Goal: Navigation & Orientation: Find specific page/section

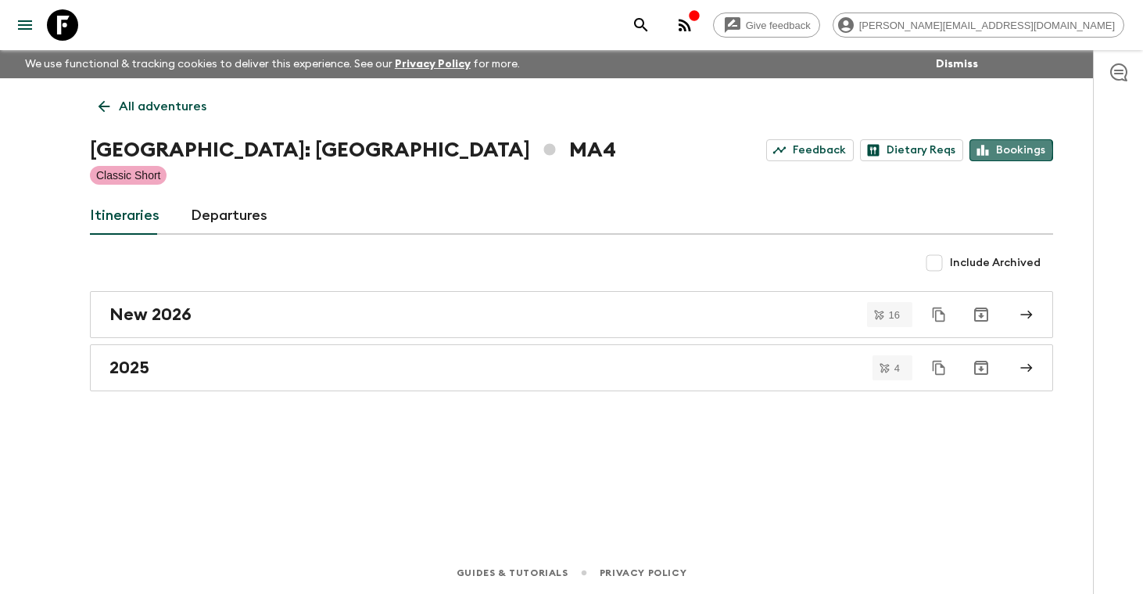
click at [1003, 149] on link "Bookings" at bounding box center [1012, 150] width 84 height 22
click at [170, 103] on p "All adventures" at bounding box center [163, 106] width 88 height 19
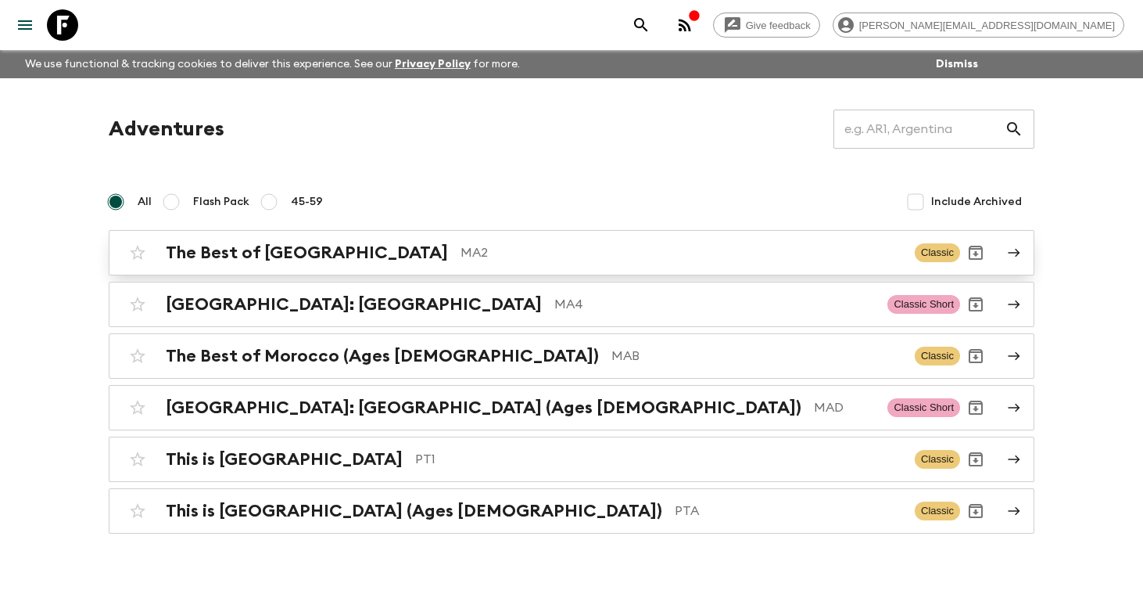
click at [242, 255] on h2 "The Best of [GEOGRAPHIC_DATA]" at bounding box center [307, 252] width 282 height 20
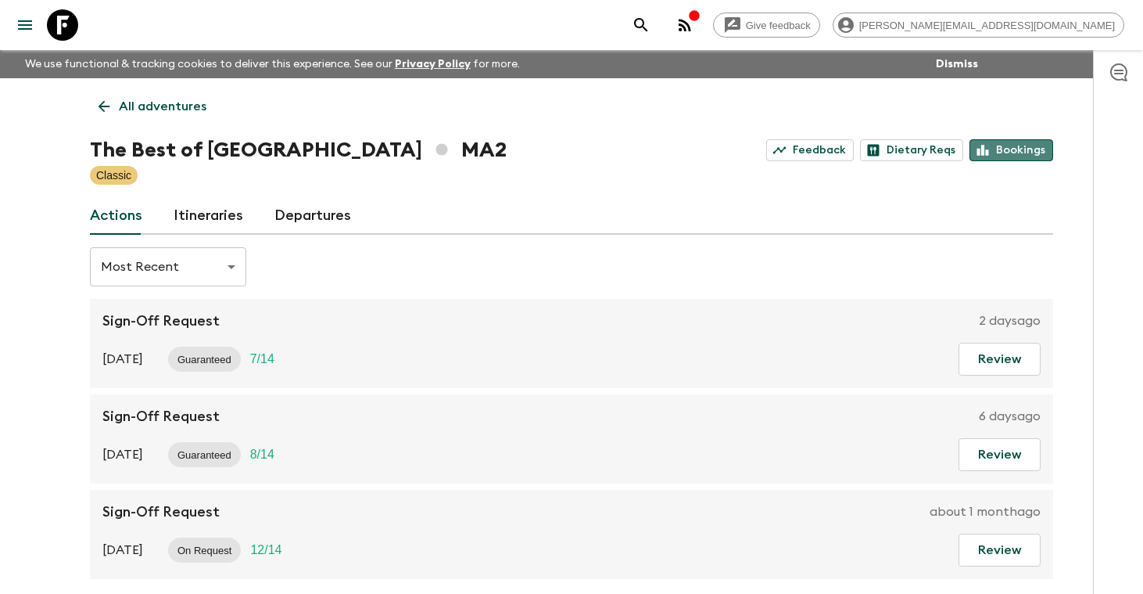
click at [1028, 151] on link "Bookings" at bounding box center [1012, 150] width 84 height 22
click at [164, 103] on p "All adventures" at bounding box center [163, 106] width 88 height 19
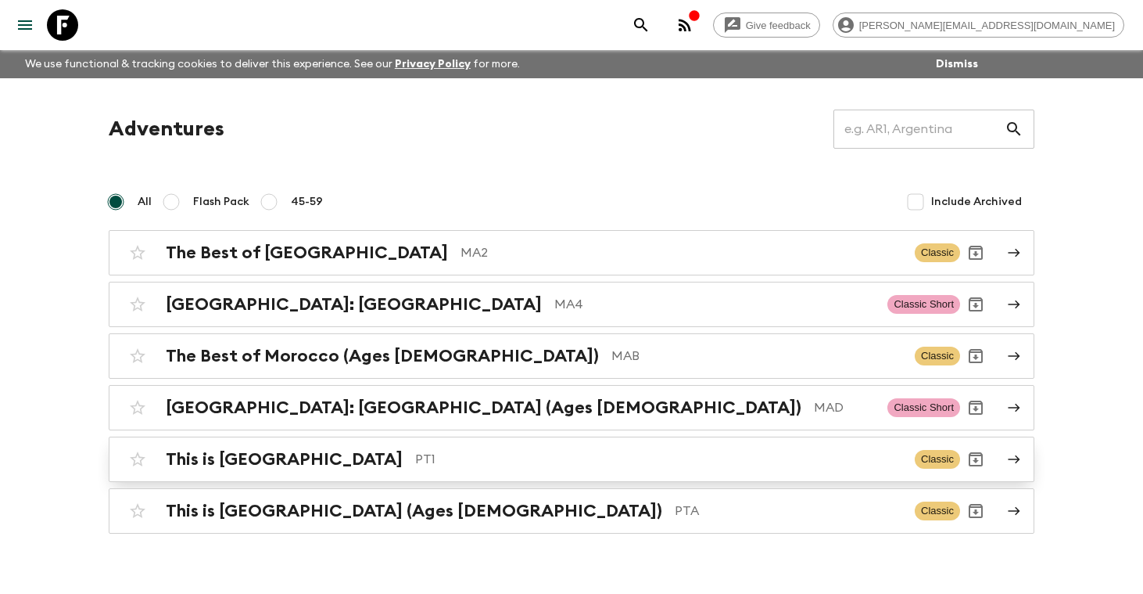
click at [249, 464] on h2 "This is [GEOGRAPHIC_DATA]" at bounding box center [284, 459] width 237 height 20
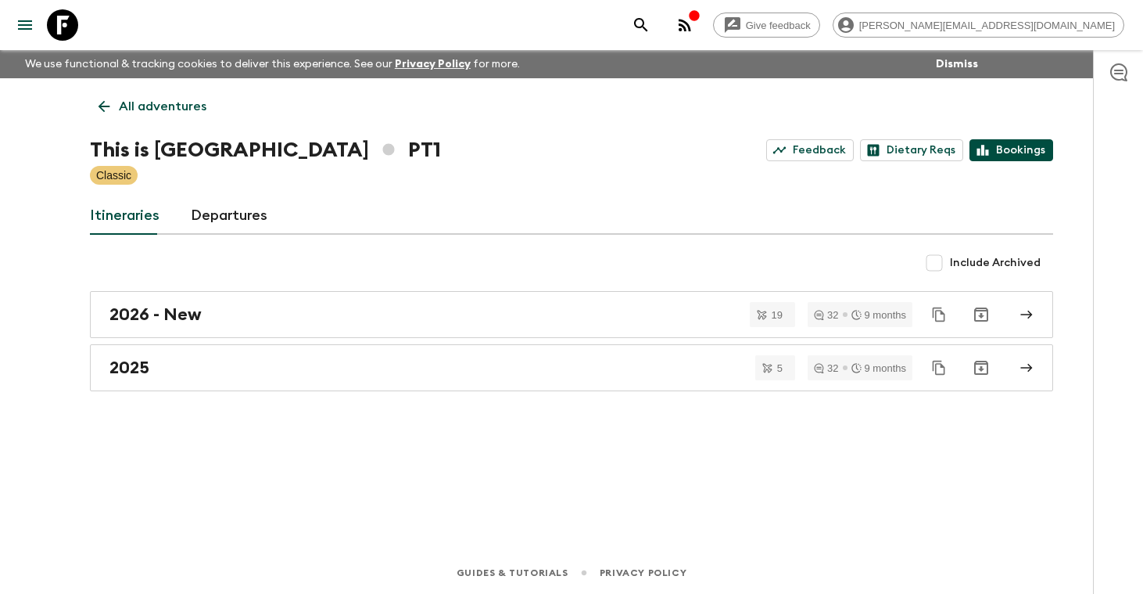
click at [1024, 152] on link "Bookings" at bounding box center [1012, 150] width 84 height 22
